Goal: Task Accomplishment & Management: Use online tool/utility

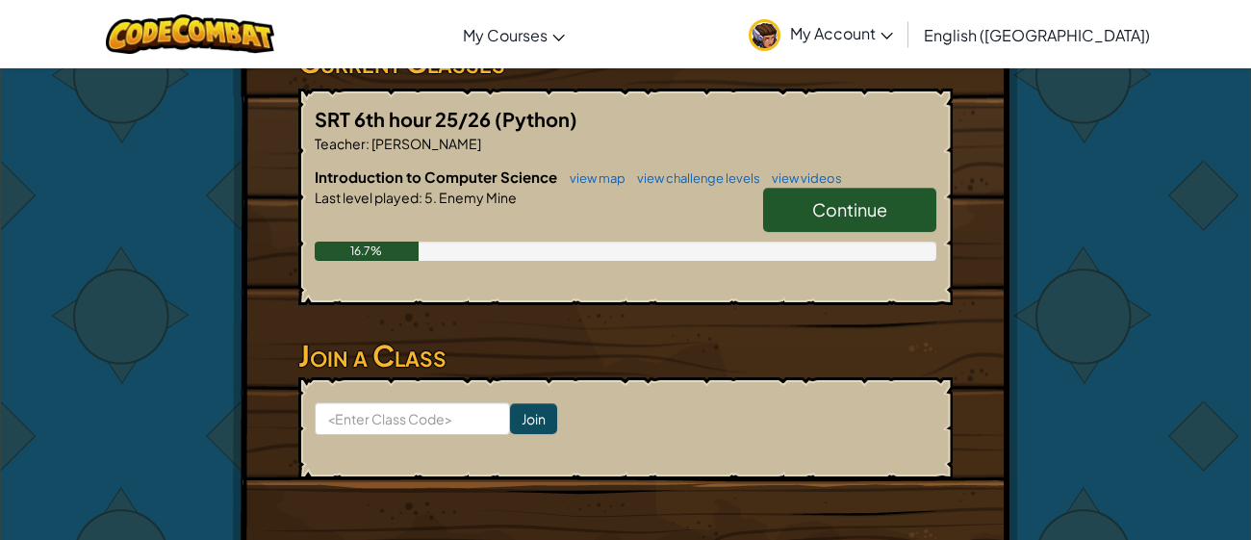
scroll to position [360, 0]
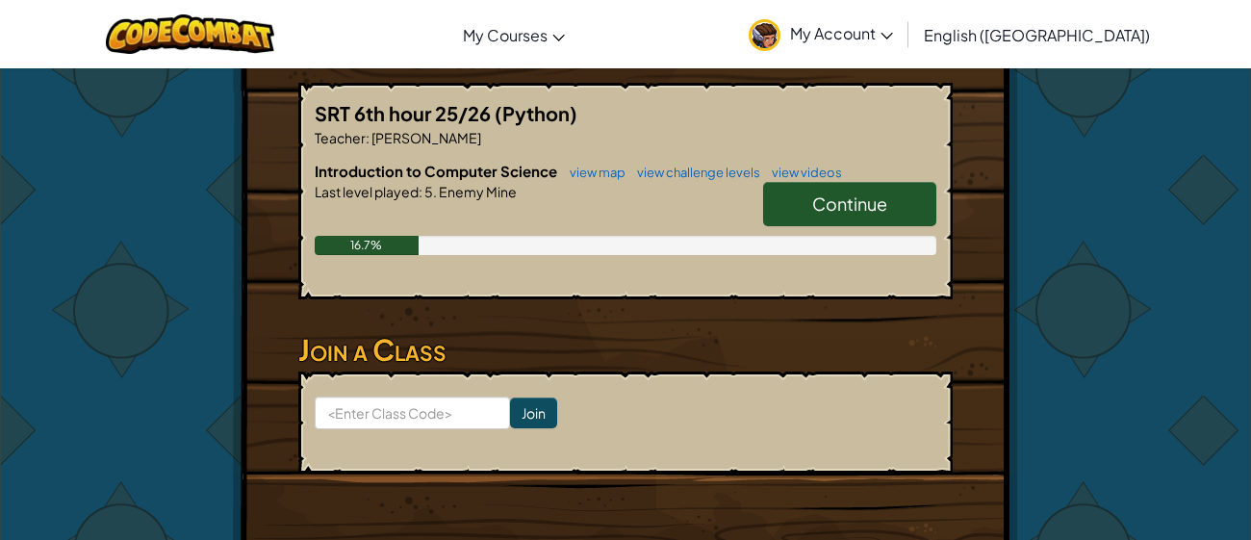
click at [824, 210] on span "Continue" at bounding box center [849, 204] width 75 height 22
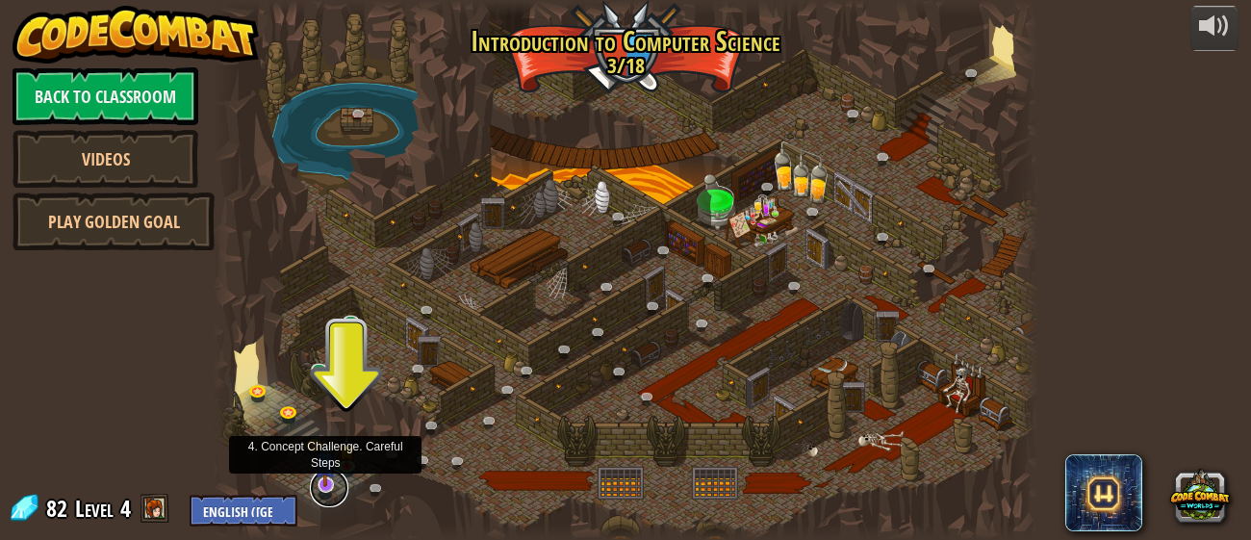
click at [324, 487] on link at bounding box center [329, 488] width 39 height 39
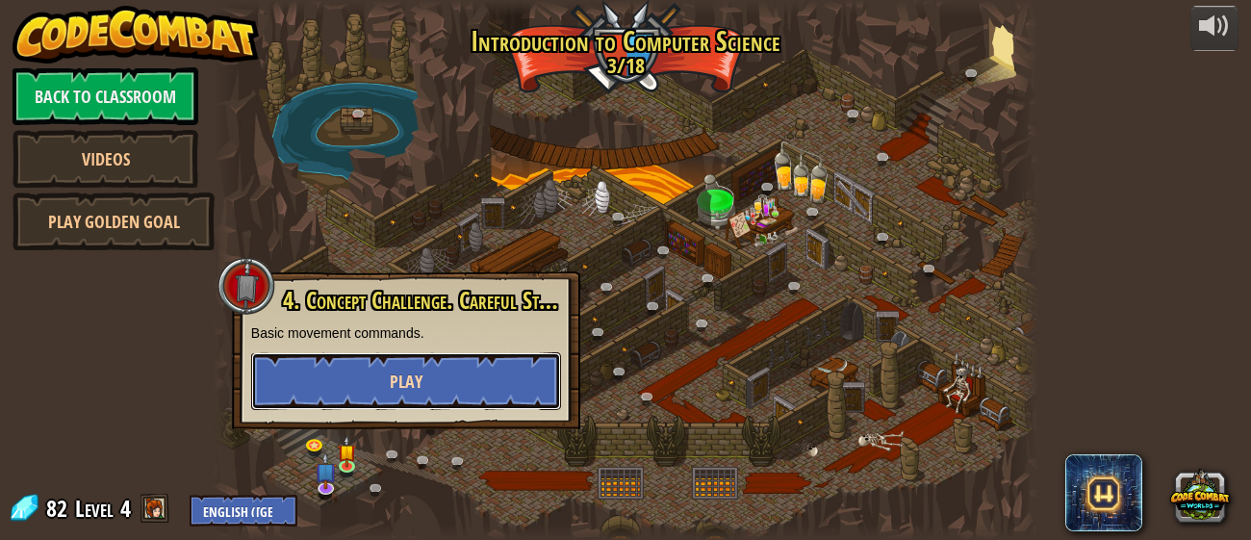
click at [389, 393] on button "Play" at bounding box center [406, 381] width 310 height 58
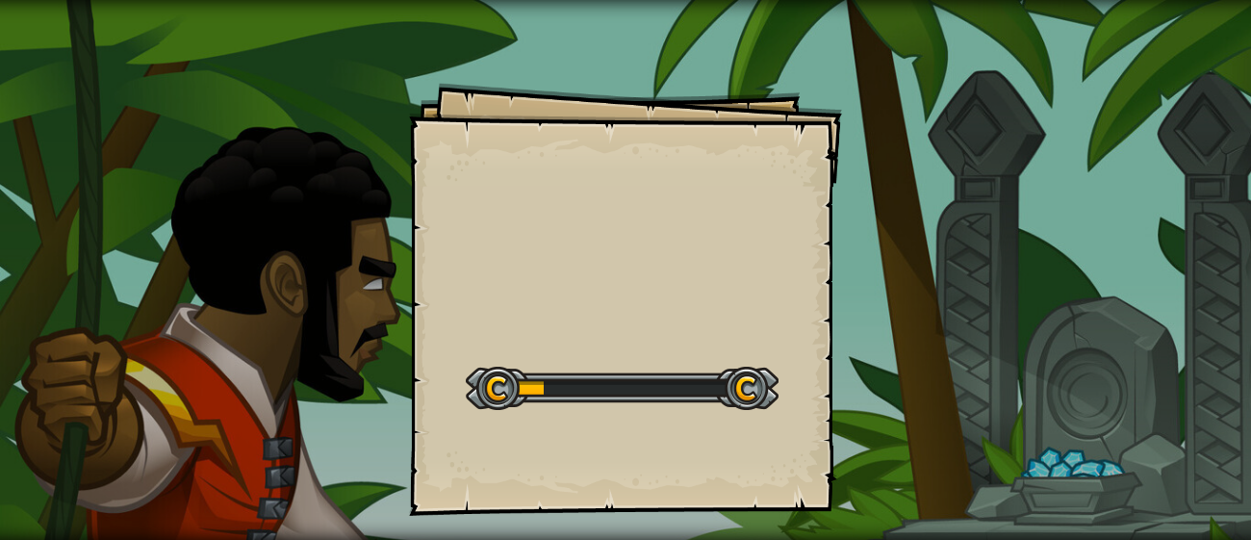
click at [699, 296] on div "Goals Start Level Error loading from server. Try refreshing the page. You'll ne…" at bounding box center [625, 299] width 433 height 433
